Goal: Information Seeking & Learning: Learn about a topic

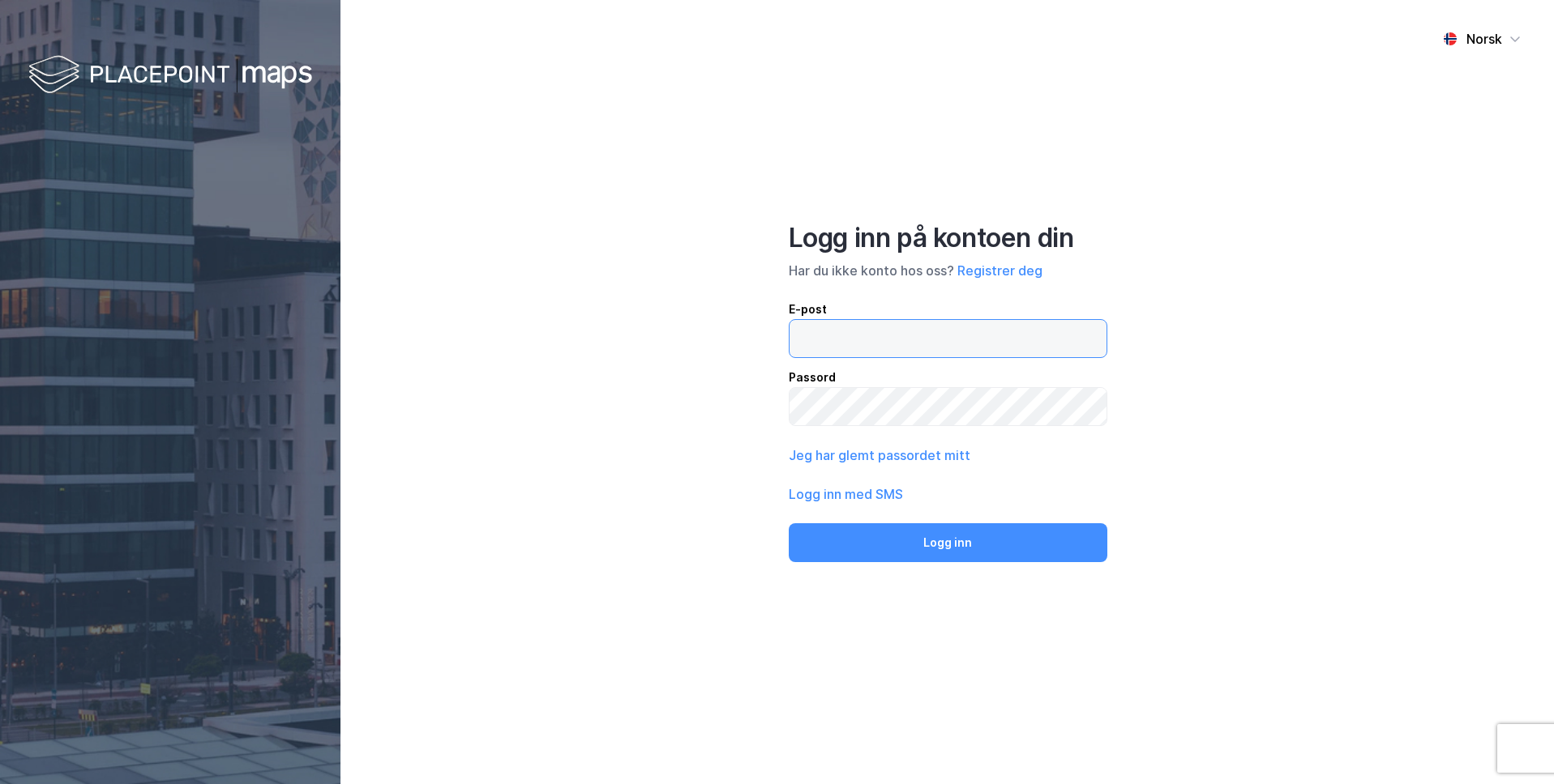
click at [873, 338] on input "email" at bounding box center [947, 338] width 317 height 37
click at [902, 333] on input "email" at bounding box center [947, 338] width 317 height 37
click at [825, 332] on input "email" at bounding box center [947, 338] width 317 height 37
paste input "[PERSON_NAME][EMAIL_ADDRESS][DOMAIN_NAME]"
type input "[PERSON_NAME][EMAIL_ADDRESS][DOMAIN_NAME]"
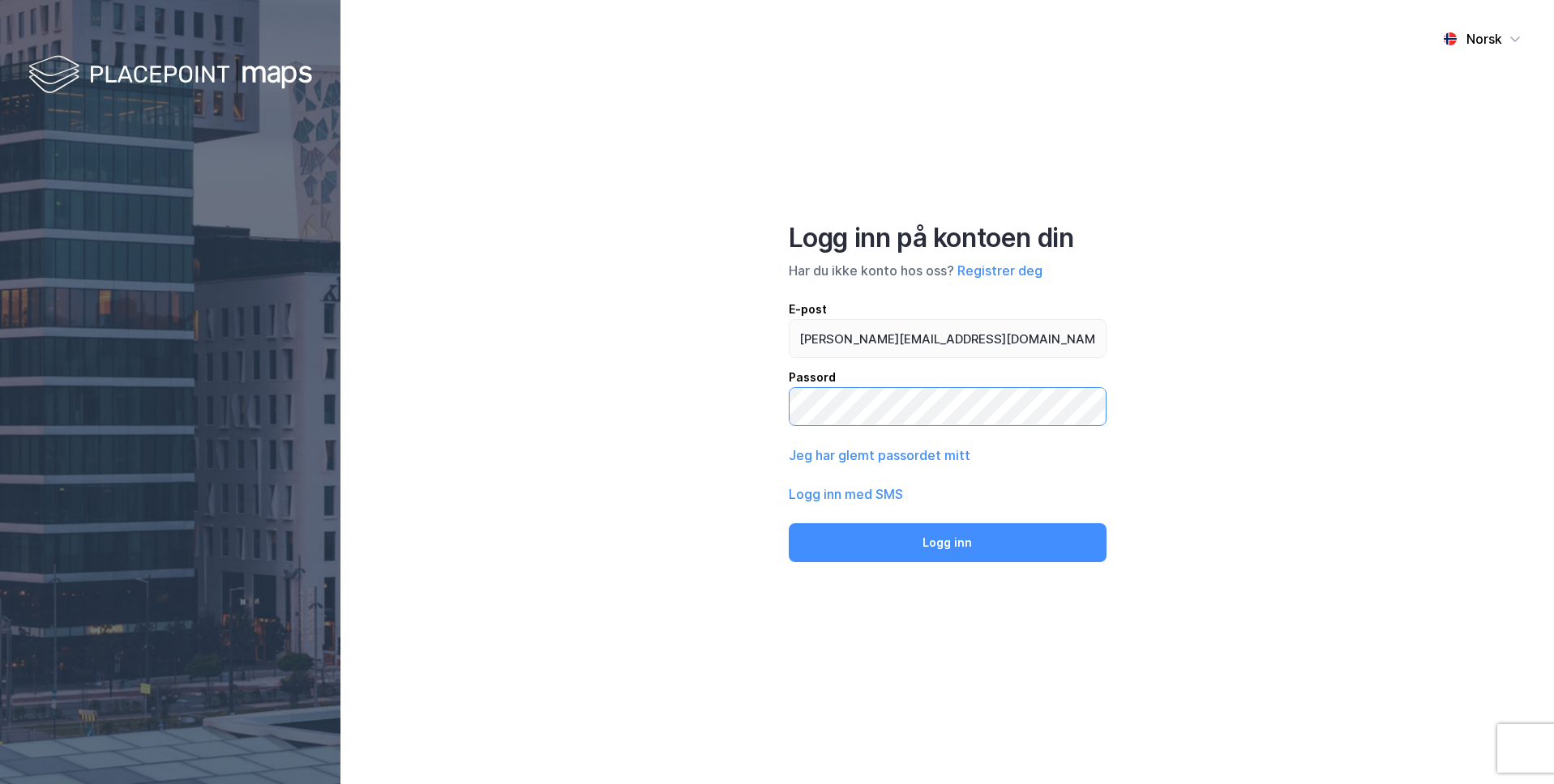
click at [788, 523] on button "Logg inn" at bounding box center [947, 542] width 318 height 39
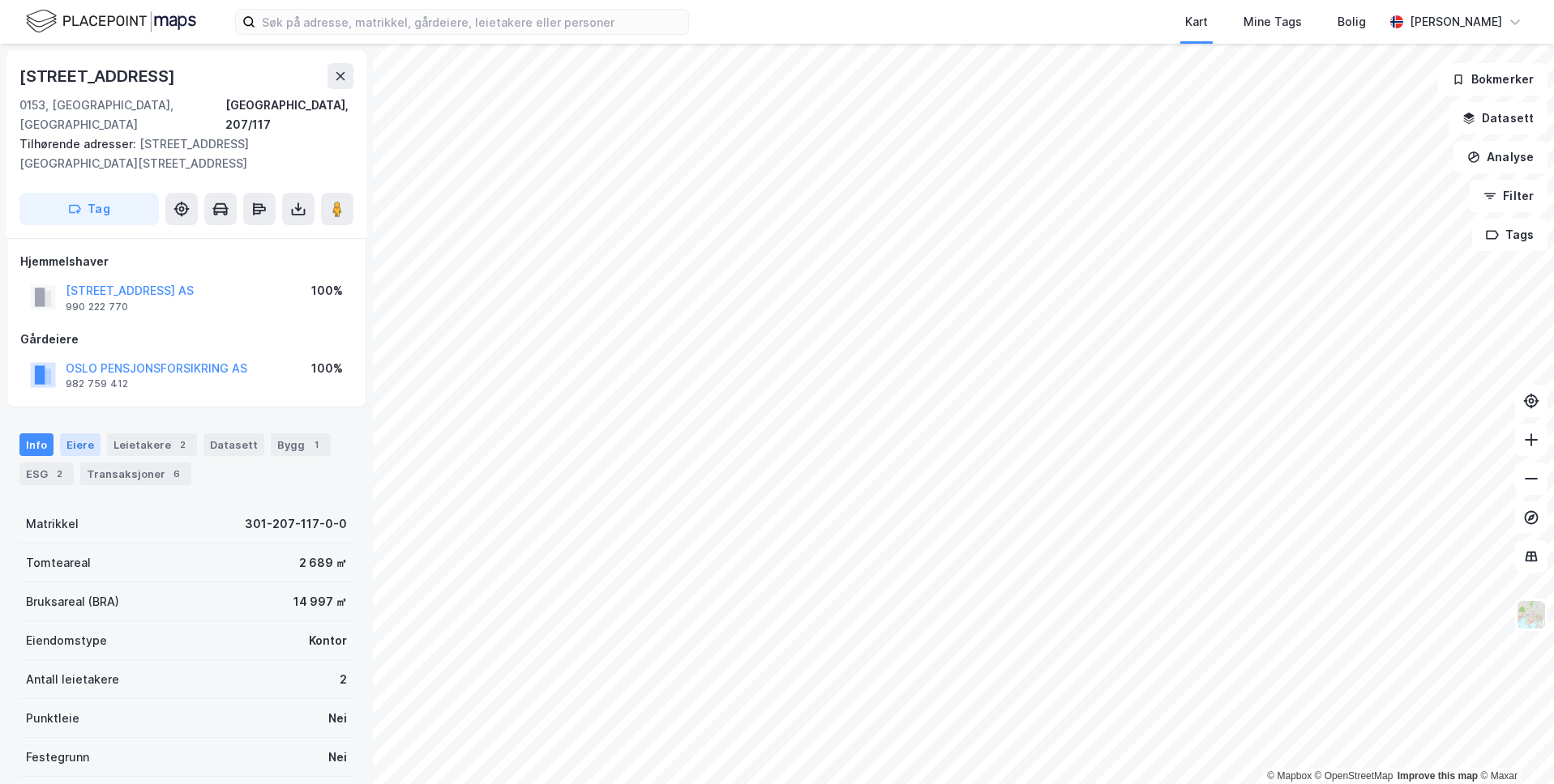
click at [74, 433] on div "Eiere" at bounding box center [80, 445] width 40 height 23
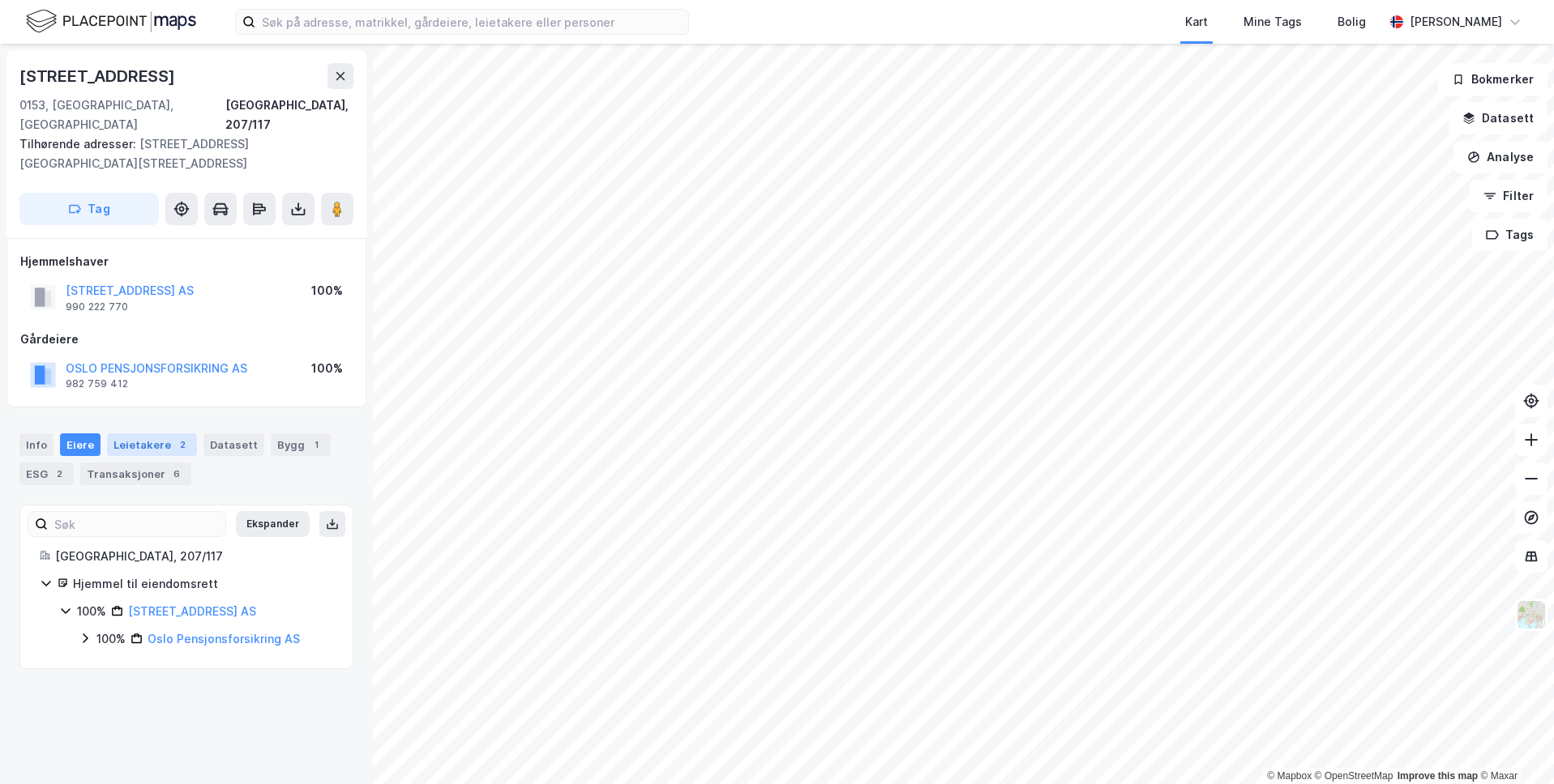
click at [152, 433] on div "Leietakere 2" at bounding box center [152, 445] width 90 height 23
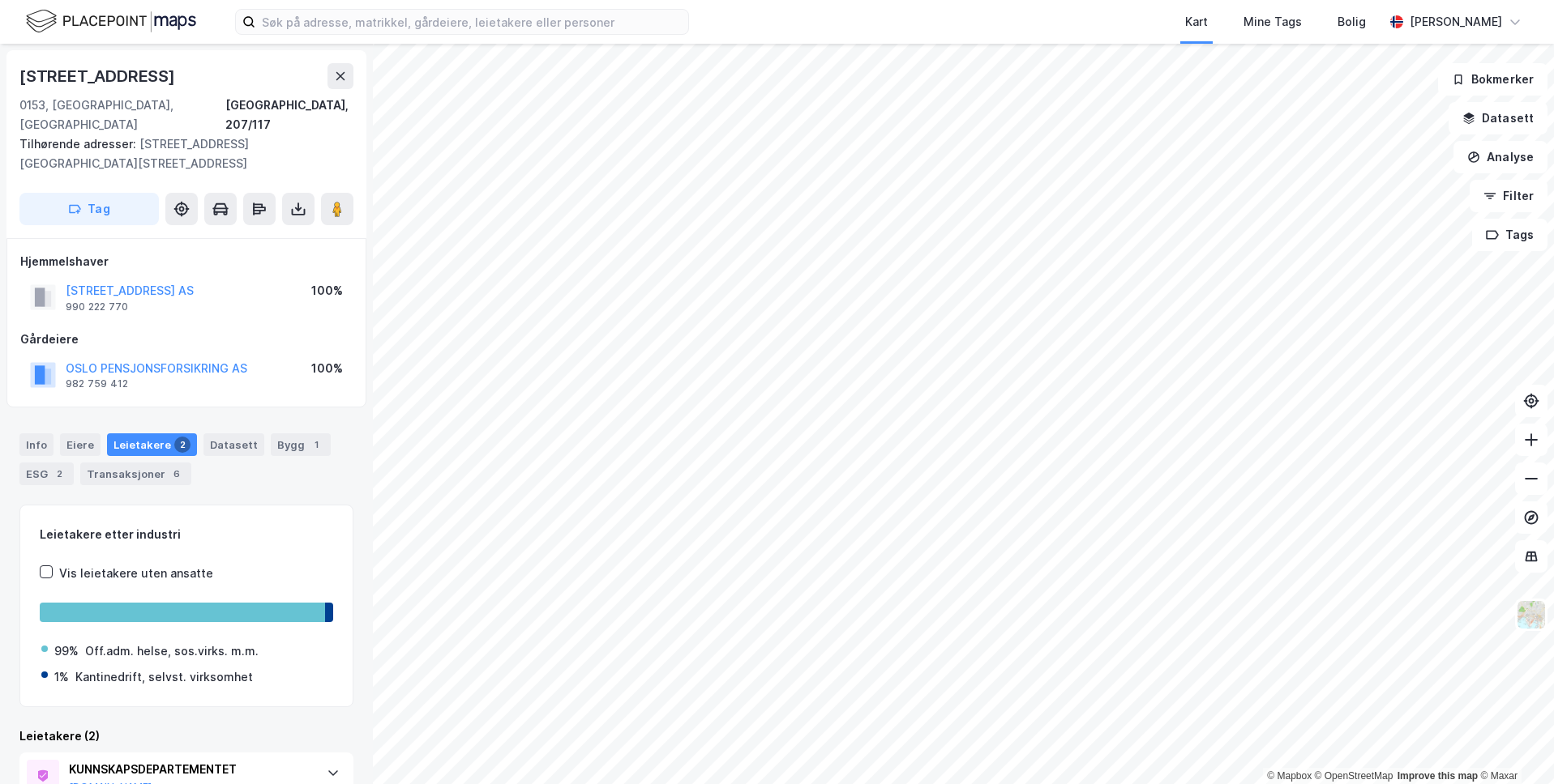
scroll to position [143, 0]
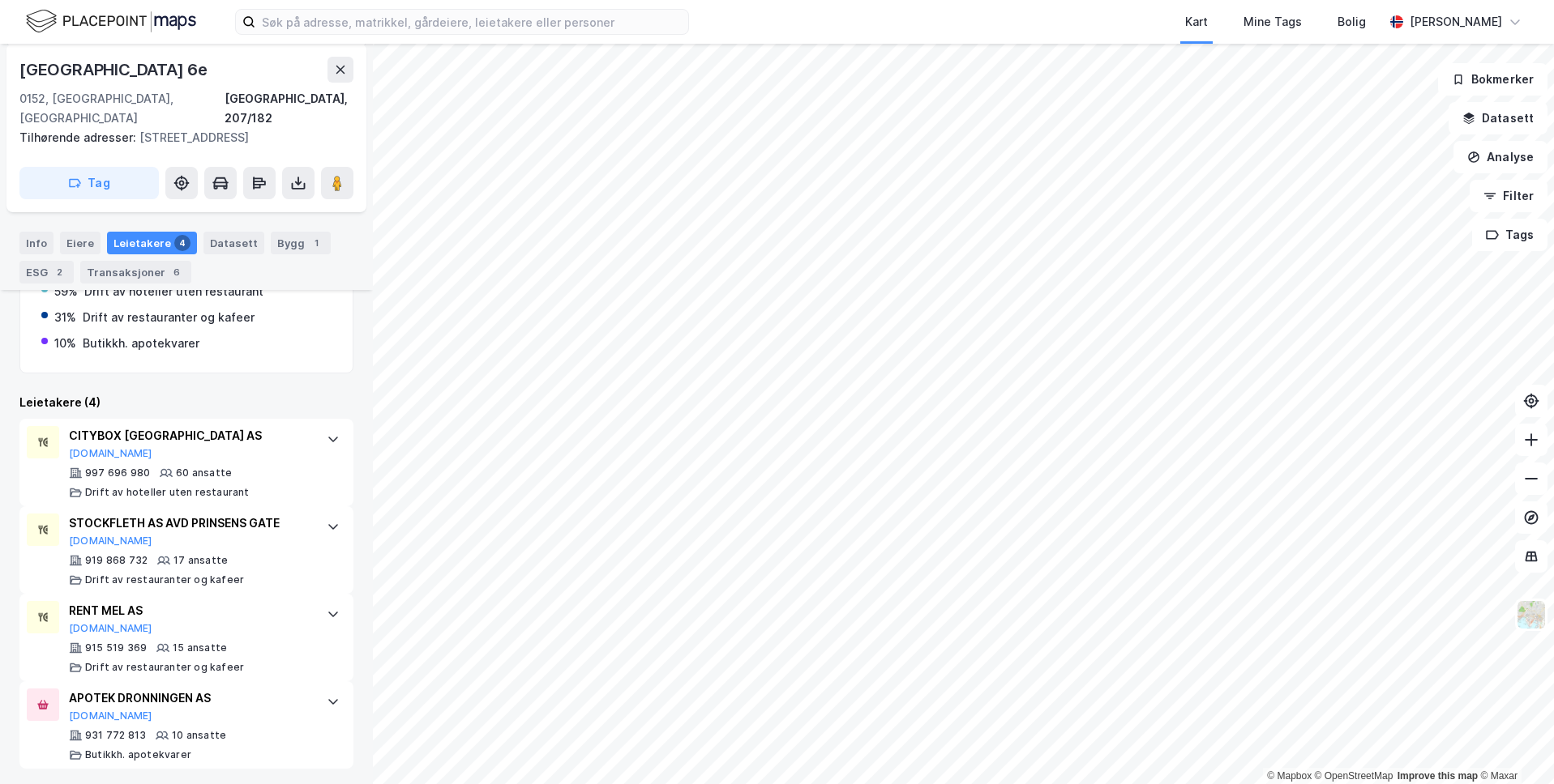
scroll to position [344, 0]
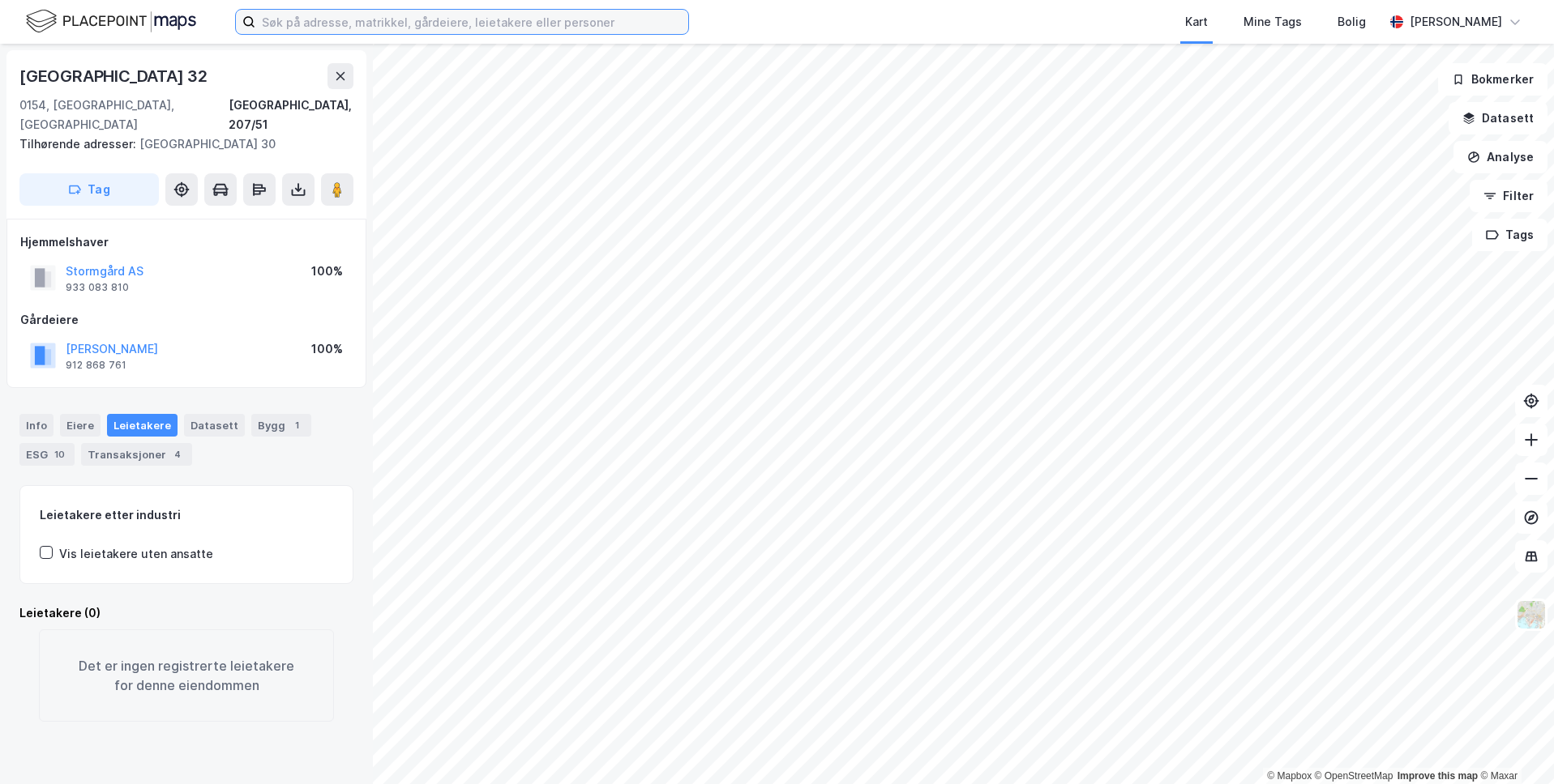
click at [321, 31] on input at bounding box center [472, 22] width 433 height 25
type input "w"
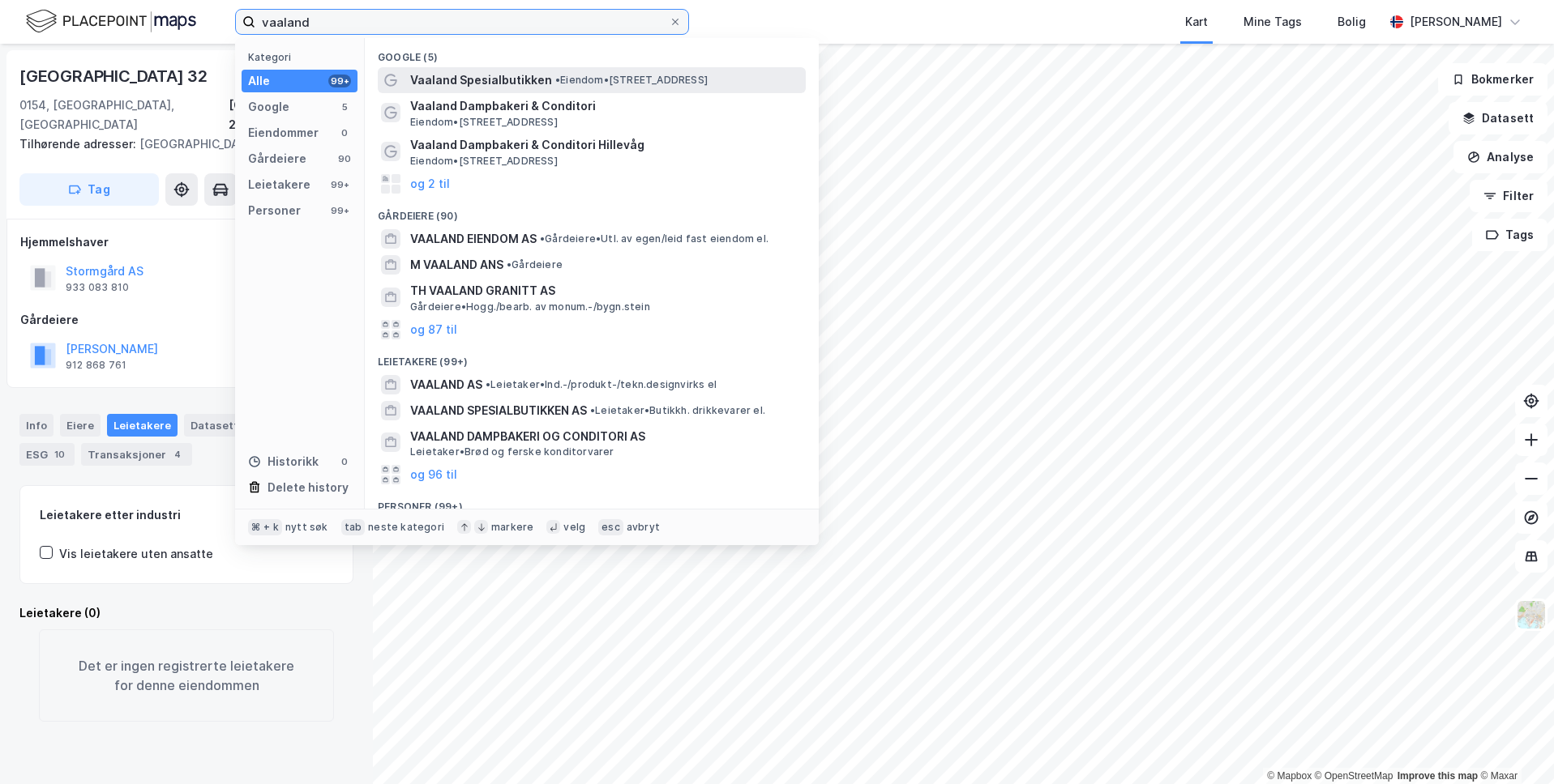
click at [368, 24] on input "vaaland" at bounding box center [462, 22] width 413 height 25
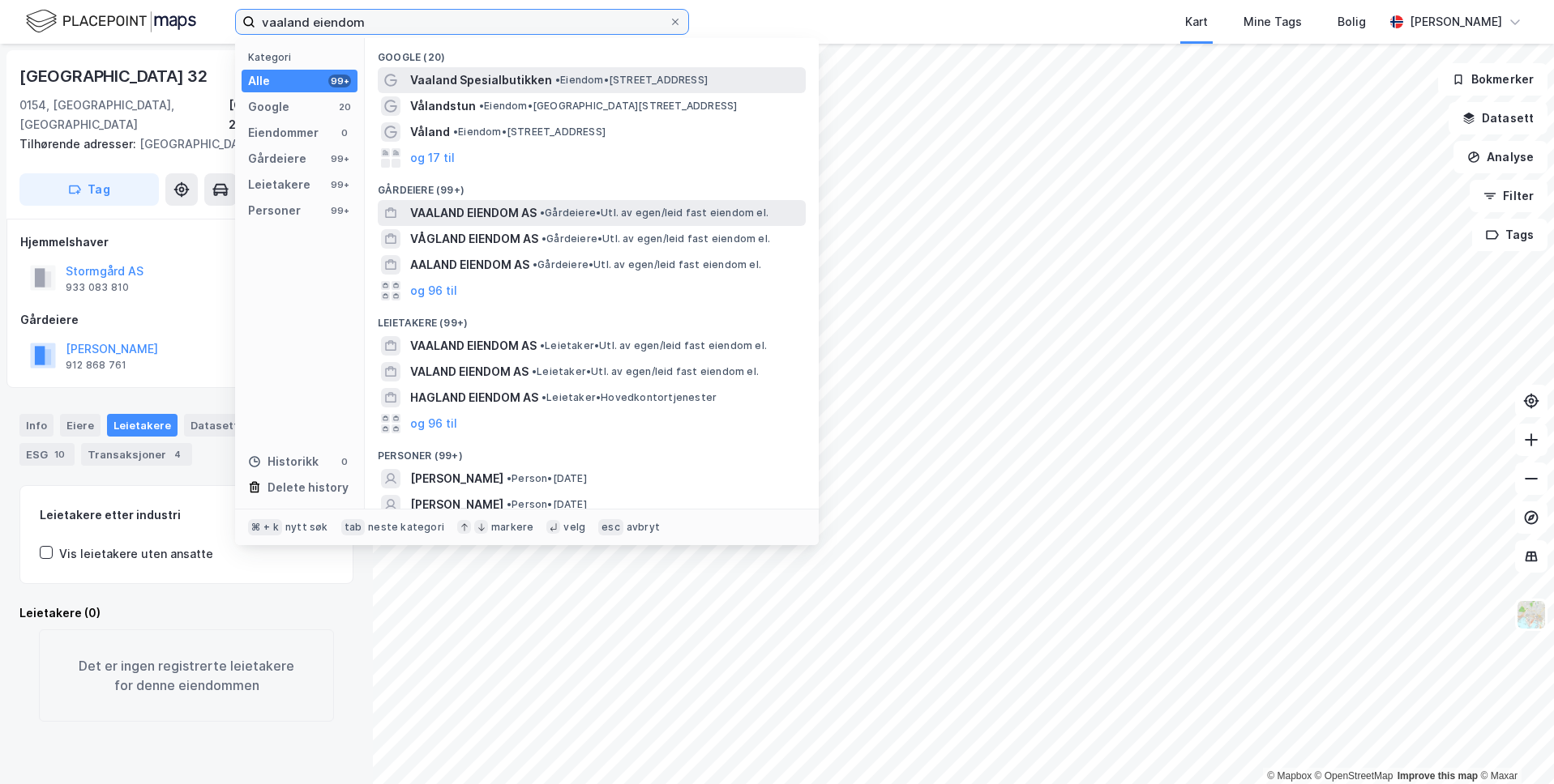
type input "vaaland eiendom"
click at [488, 215] on span "VAALAND EIENDOM AS" at bounding box center [473, 213] width 126 height 20
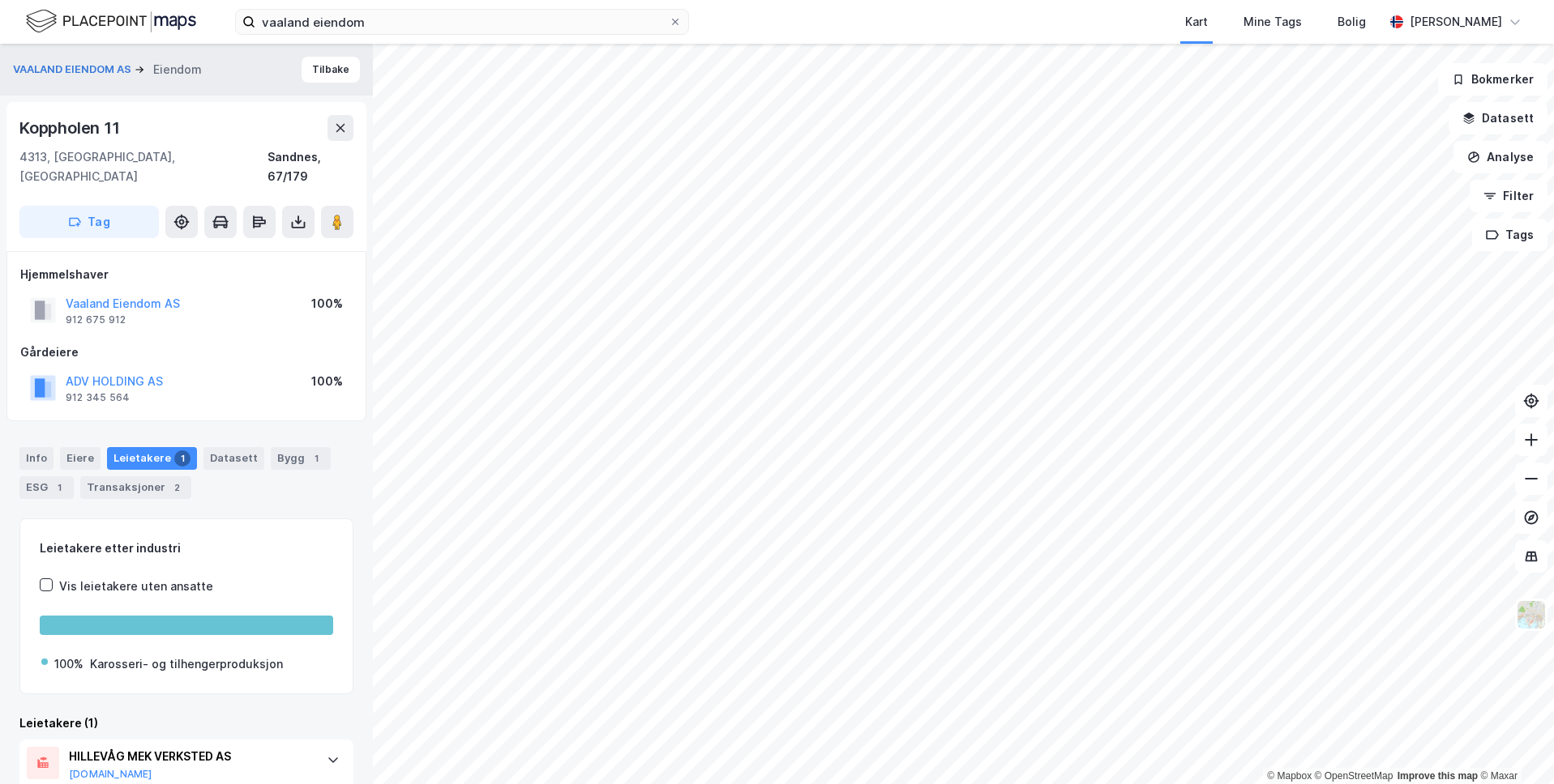
scroll to position [14, 0]
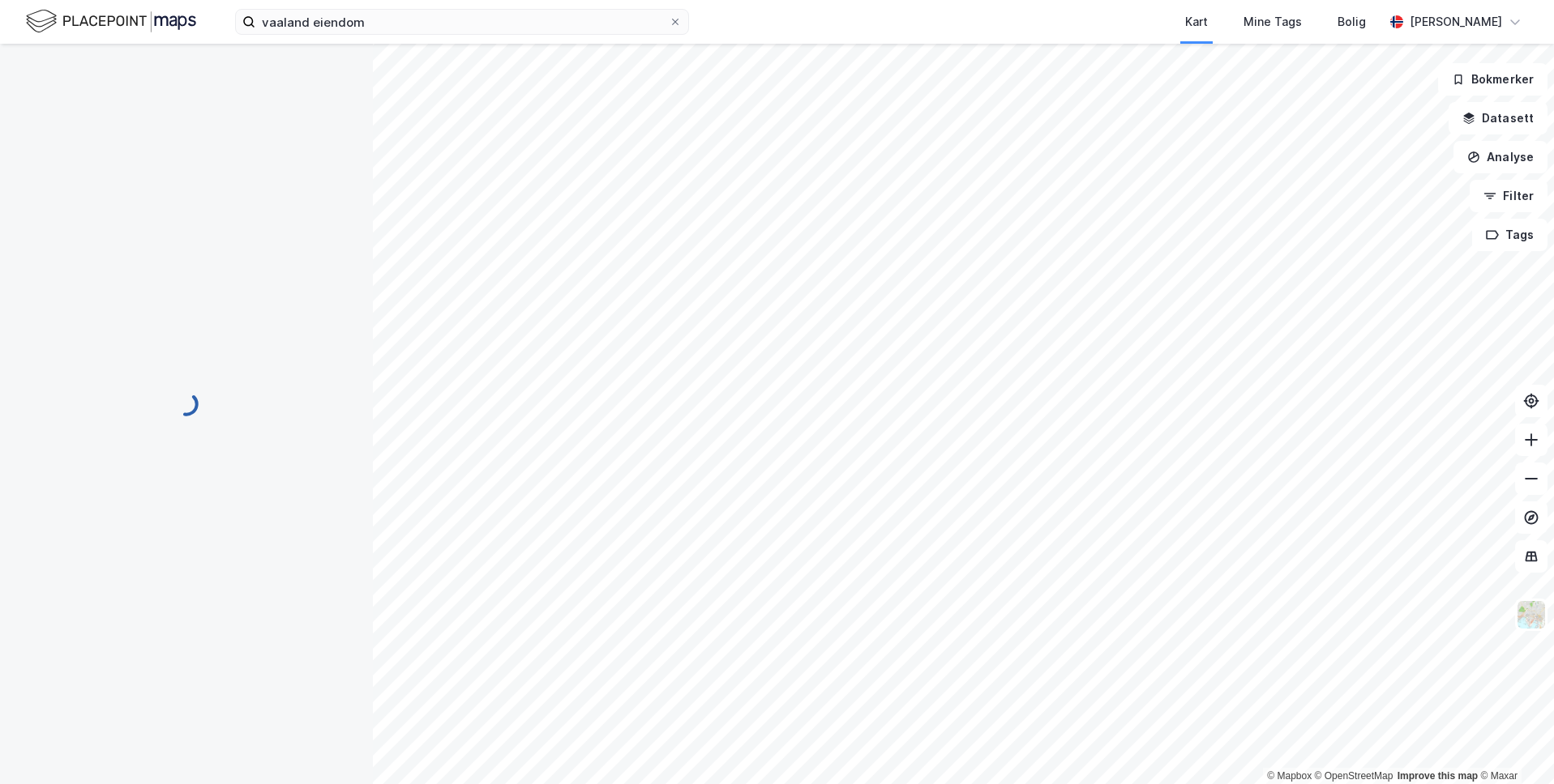
scroll to position [14, 0]
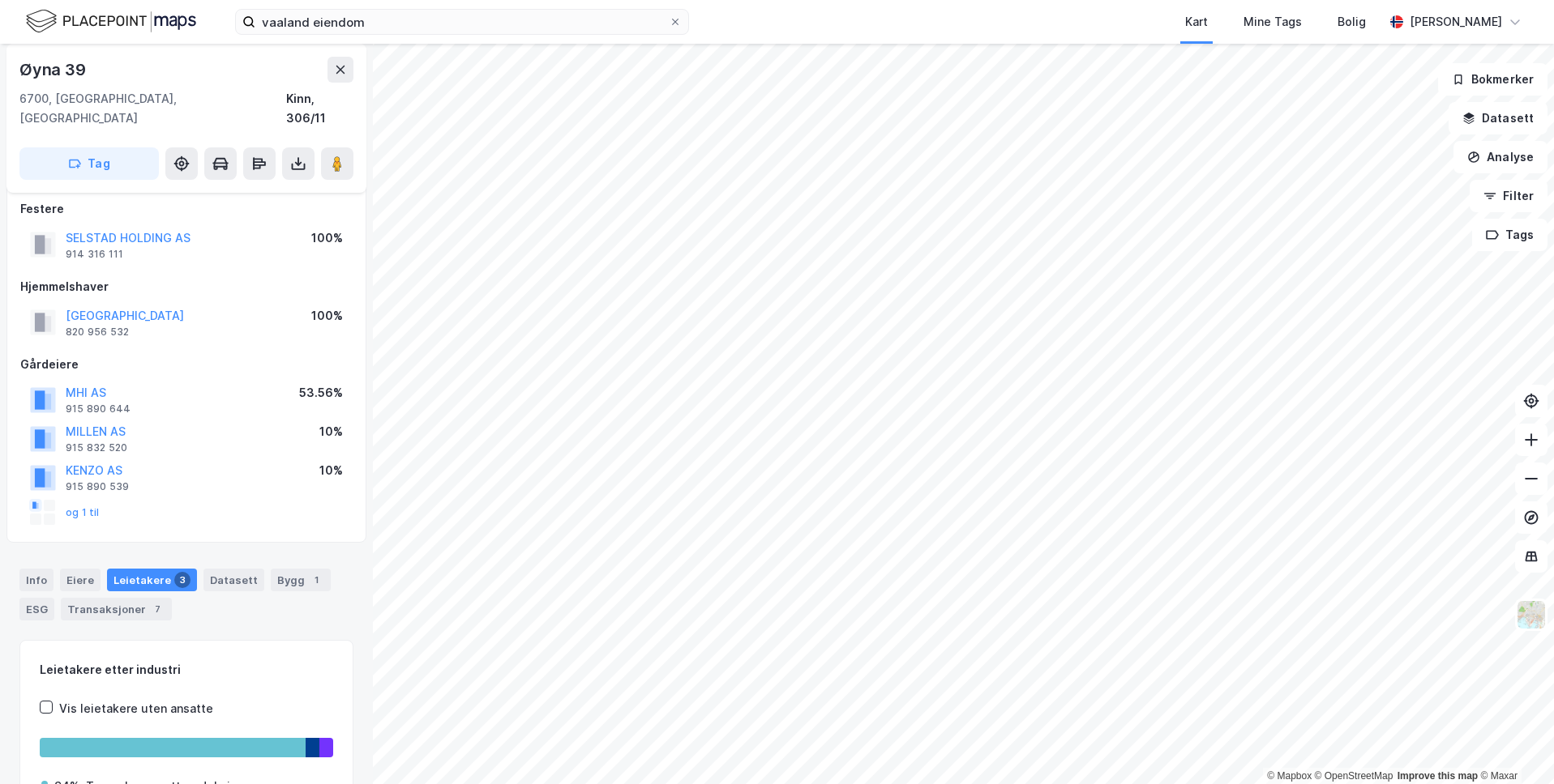
scroll to position [14, 0]
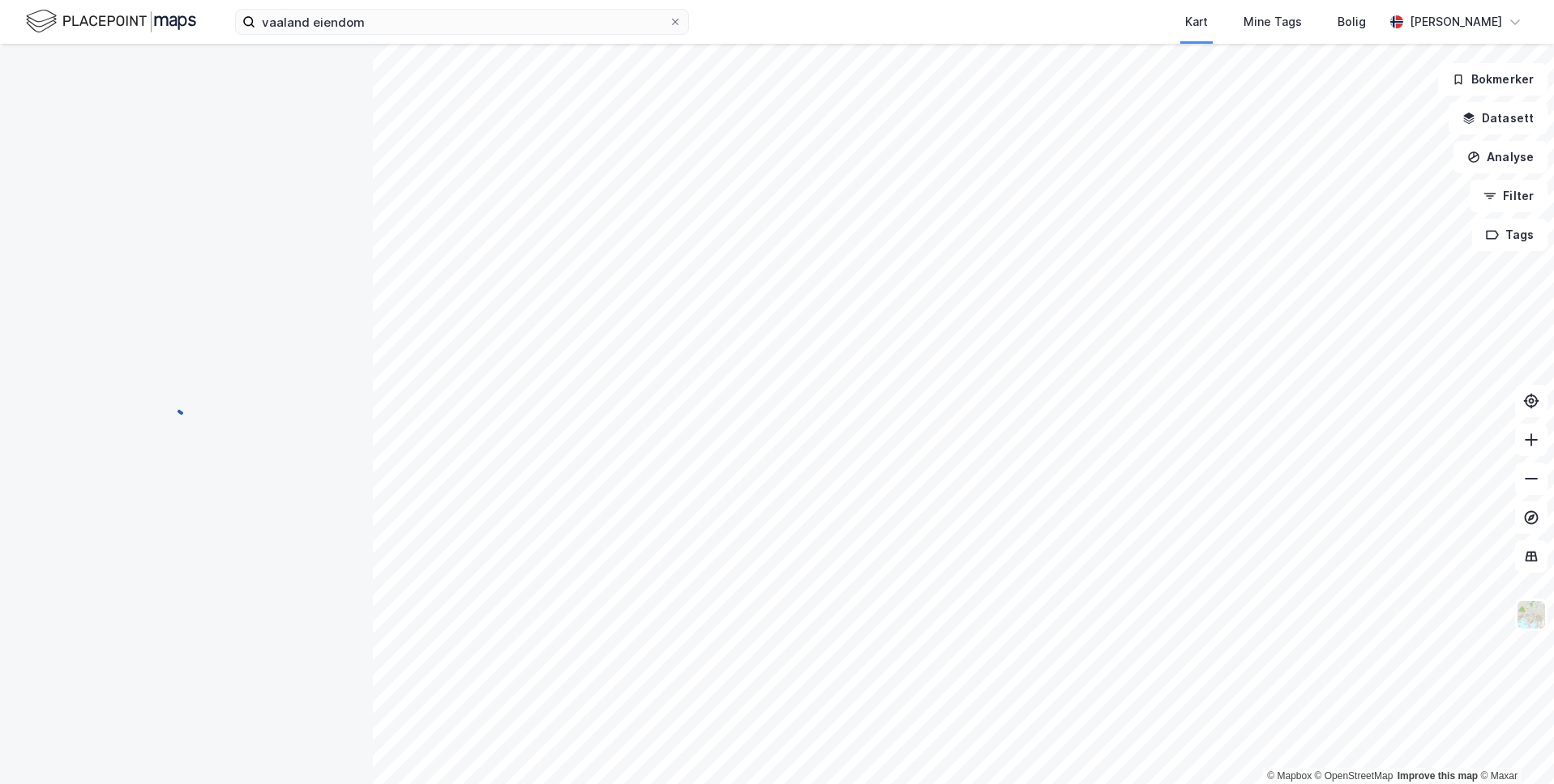
scroll to position [14, 0]
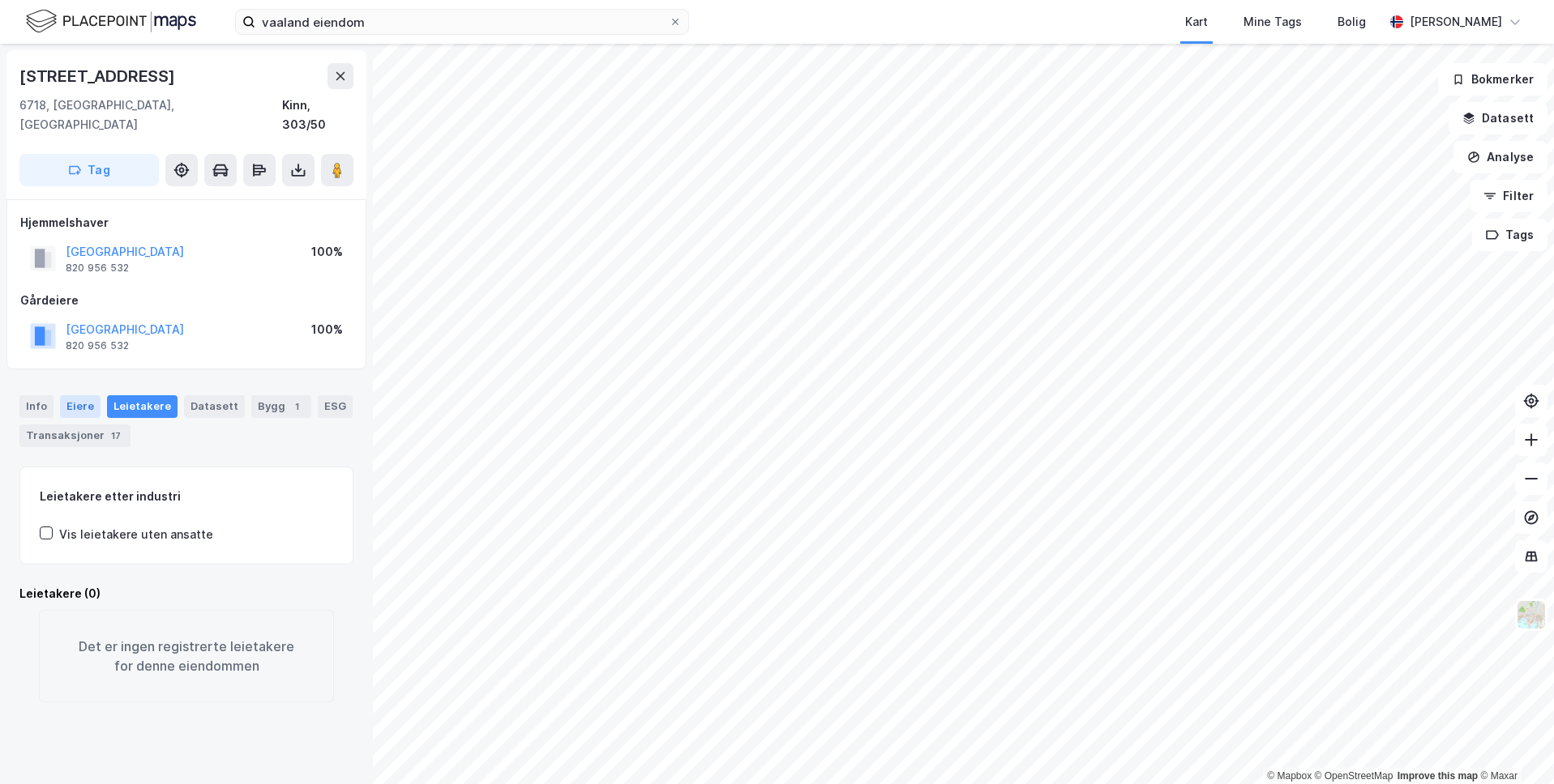
click at [66, 396] on div "Eiere" at bounding box center [80, 407] width 40 height 23
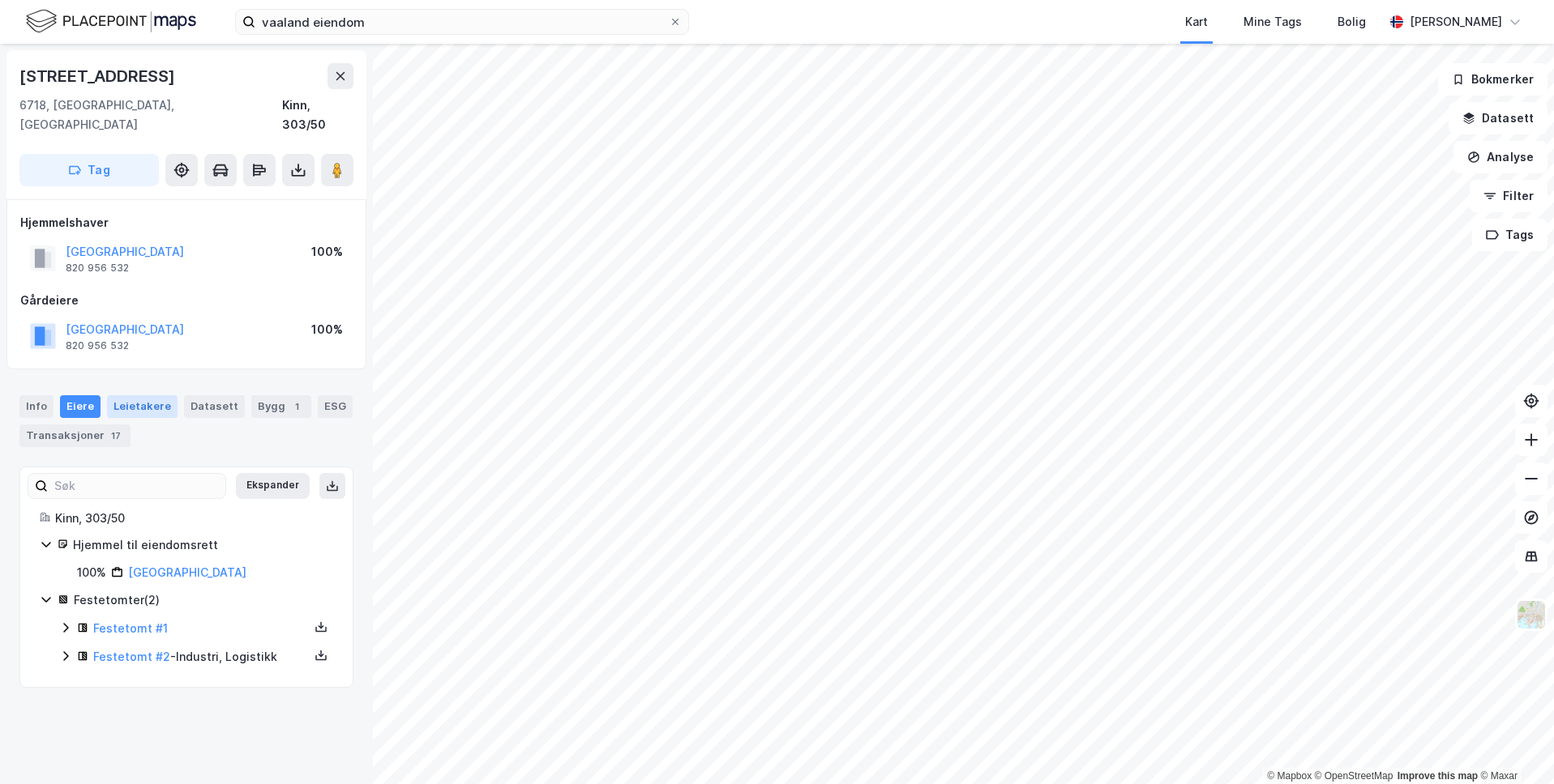
click at [116, 396] on div "Leietakere" at bounding box center [143, 407] width 70 height 23
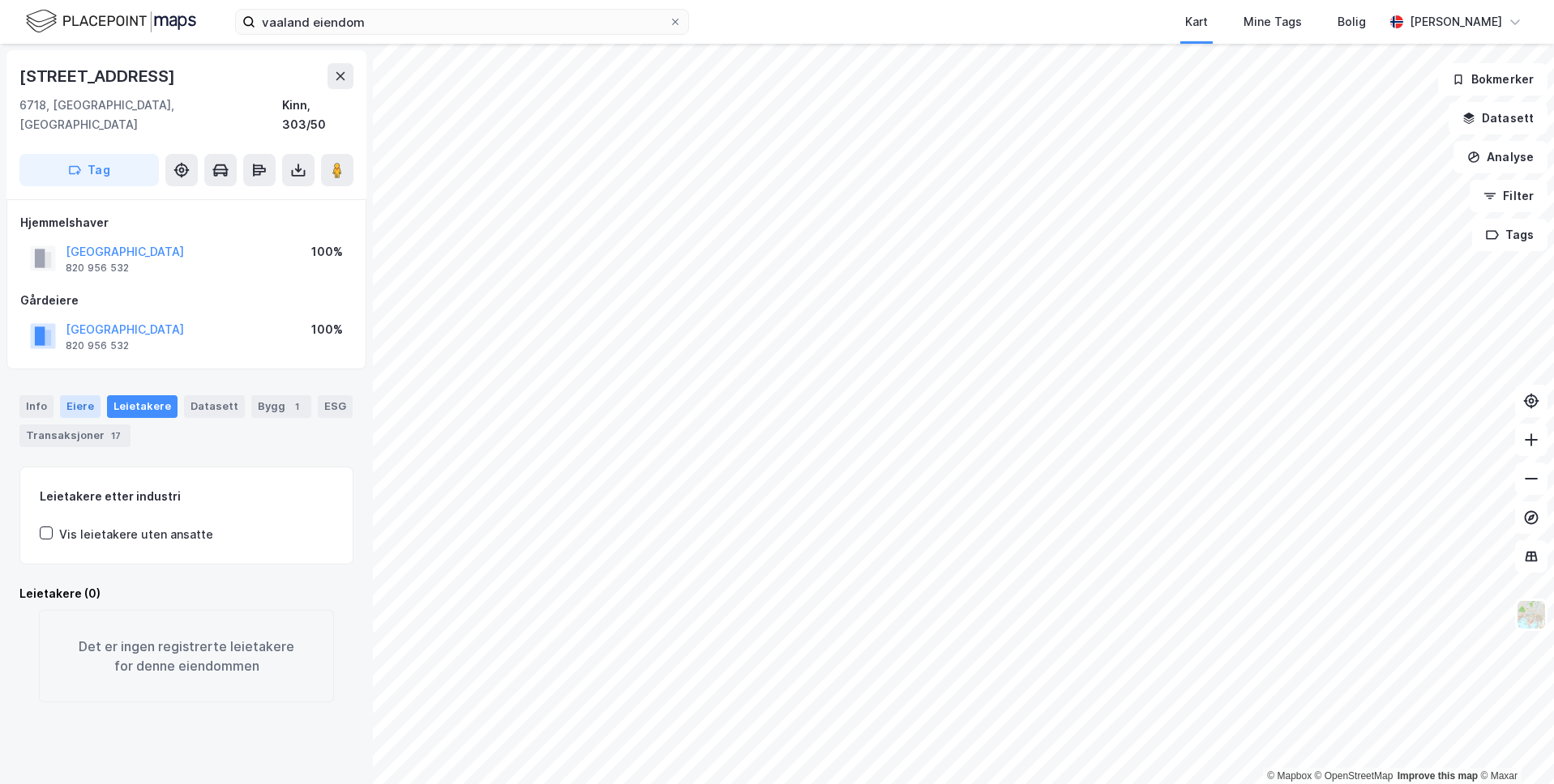
click at [76, 396] on div "Eiere" at bounding box center [80, 407] width 40 height 23
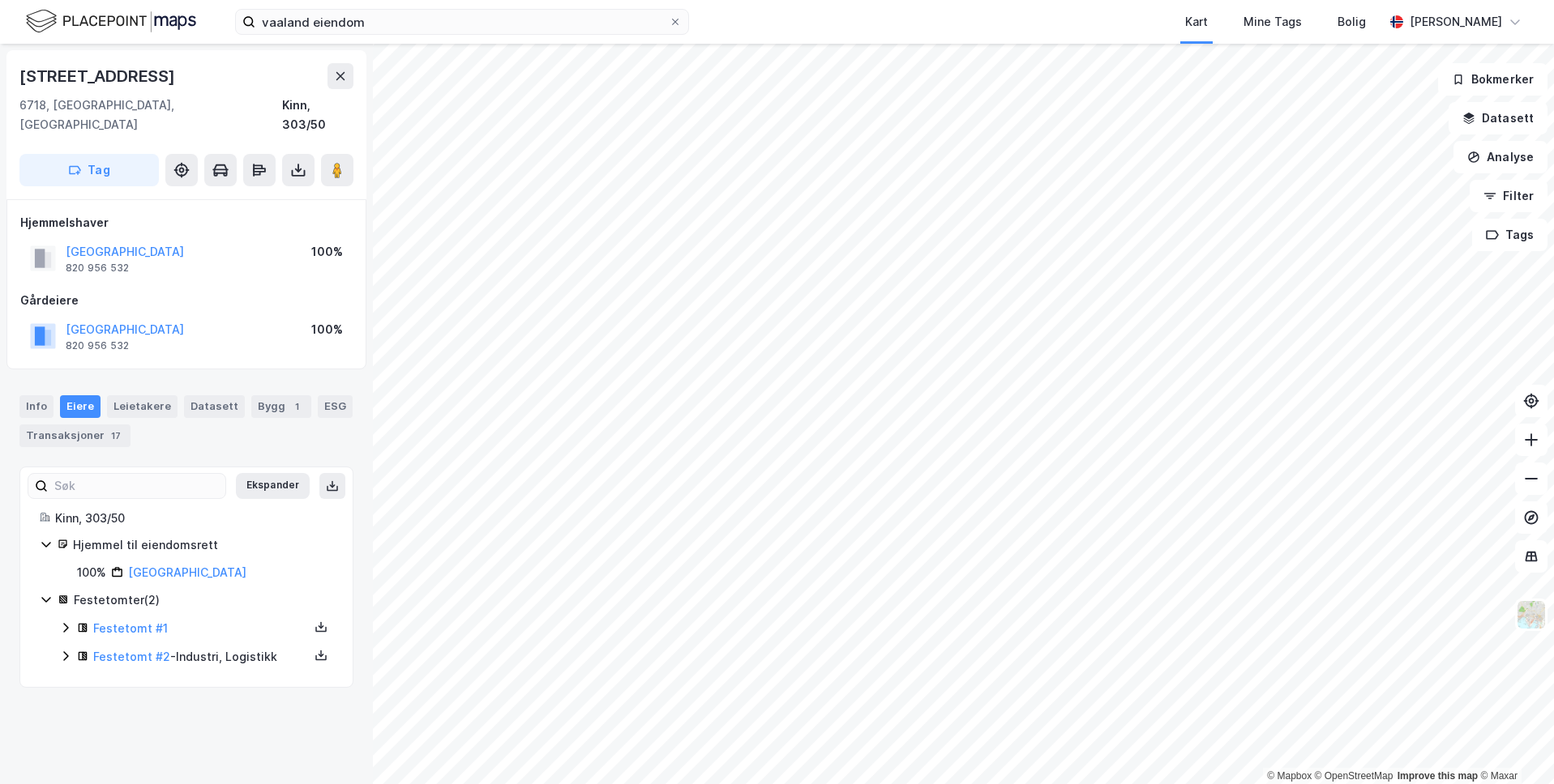
click at [263, 672] on div "© Mapbox © OpenStreetMap Improve this map © Maxar Ulvesundvegen 89 6718, [GEOGR…" at bounding box center [777, 414] width 1554 height 741
click at [293, 387] on div "© Mapbox © OpenStreetMap Improve this map © Maxar Ulvesundvegen 89 6718, [GEOGR…" at bounding box center [777, 414] width 1554 height 741
